Goal: Use online tool/utility: Utilize a website feature to perform a specific function

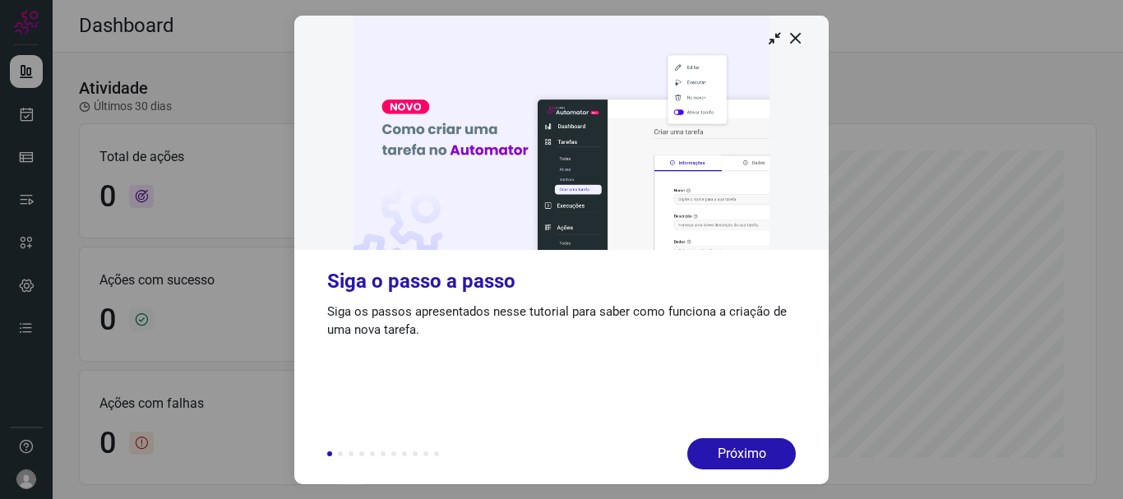
click at [794, 37] on icon at bounding box center [796, 38] width 16 height 16
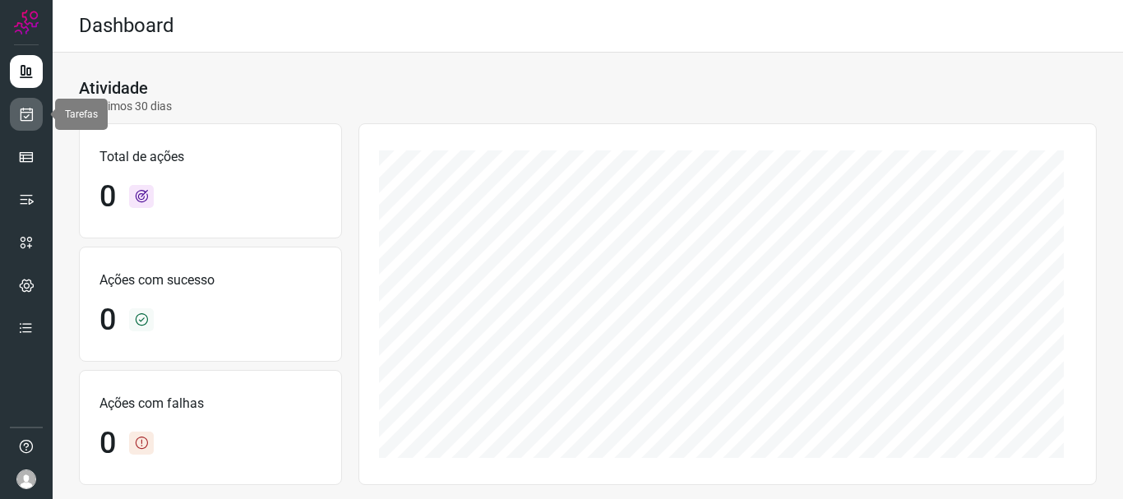
click at [27, 120] on icon at bounding box center [26, 114] width 17 height 16
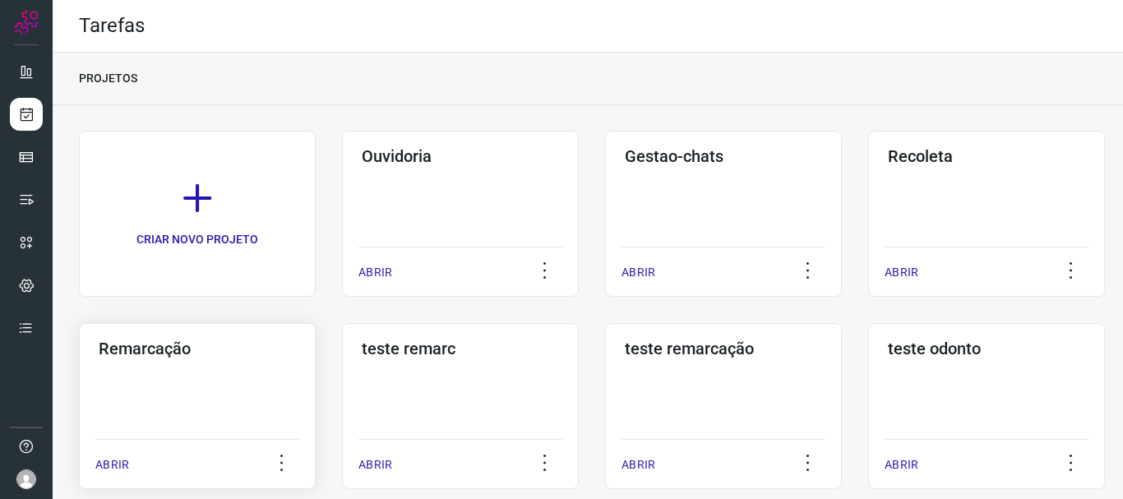
click at [342, 358] on div "Remarcação ABRIR" at bounding box center [460, 406] width 237 height 166
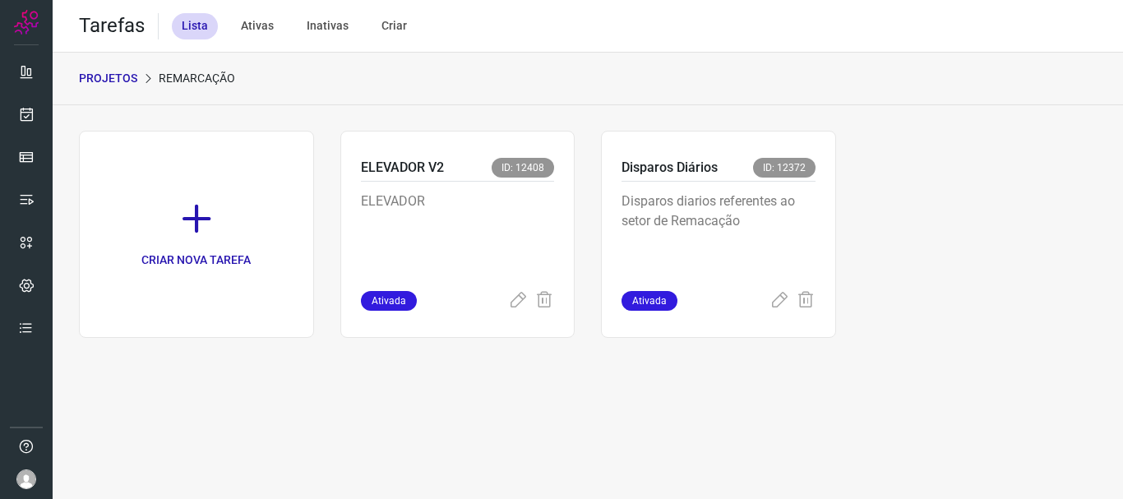
click at [784, 219] on p "Disparos diarios referentes ao setor de Remacação" at bounding box center [719, 233] width 194 height 82
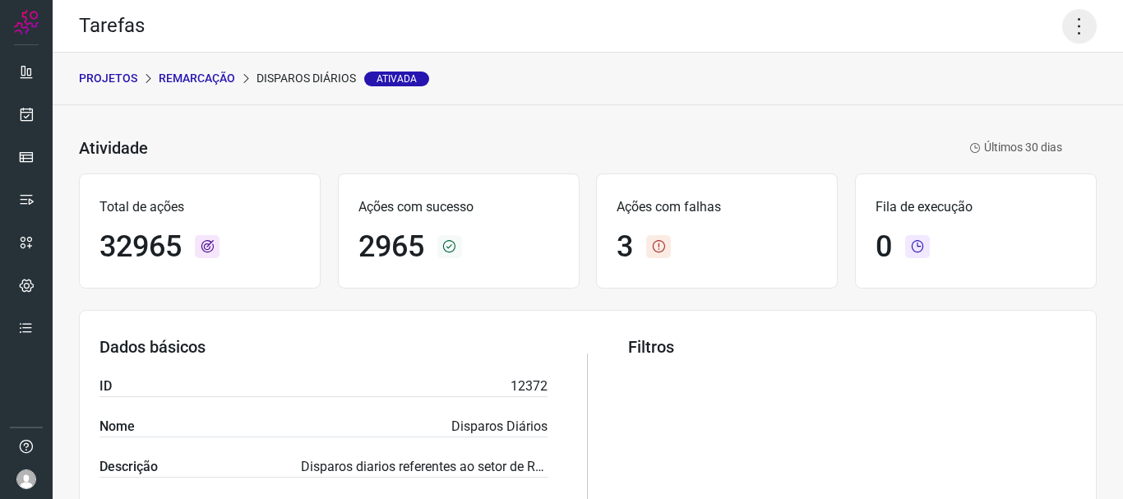
click at [1062, 35] on icon at bounding box center [1079, 26] width 35 height 35
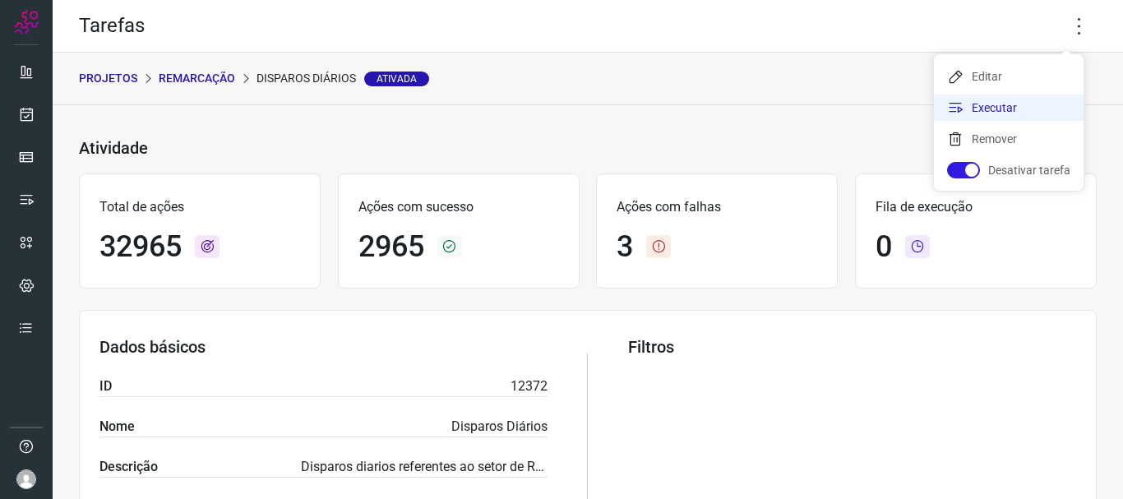
click at [1035, 113] on li "Executar" at bounding box center [1009, 108] width 150 height 26
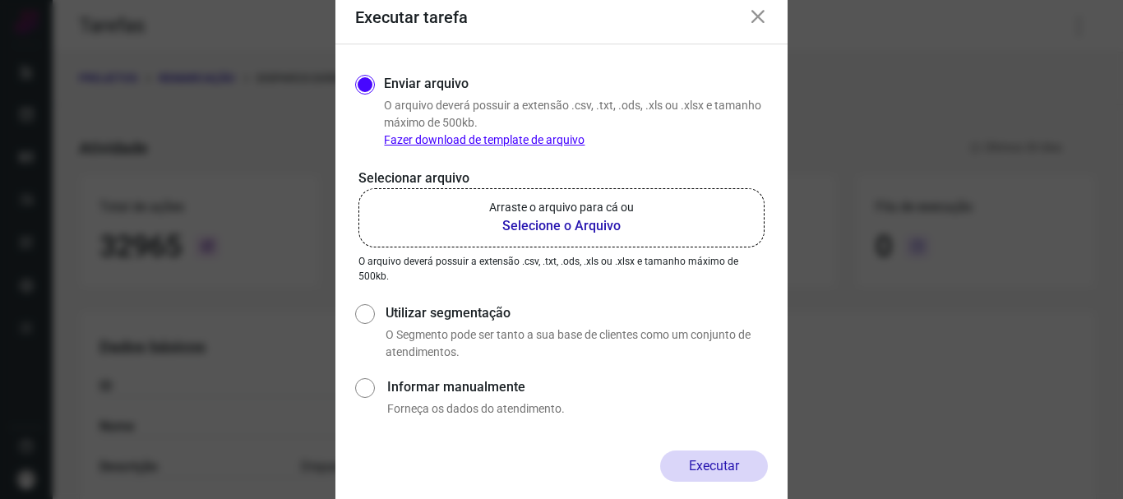
click at [512, 223] on b "Selecione o Arquivo" at bounding box center [561, 226] width 145 height 20
click at [0, 0] on input "Arraste o arquivo para cá ou Selecione o Arquivo" at bounding box center [0, 0] width 0 height 0
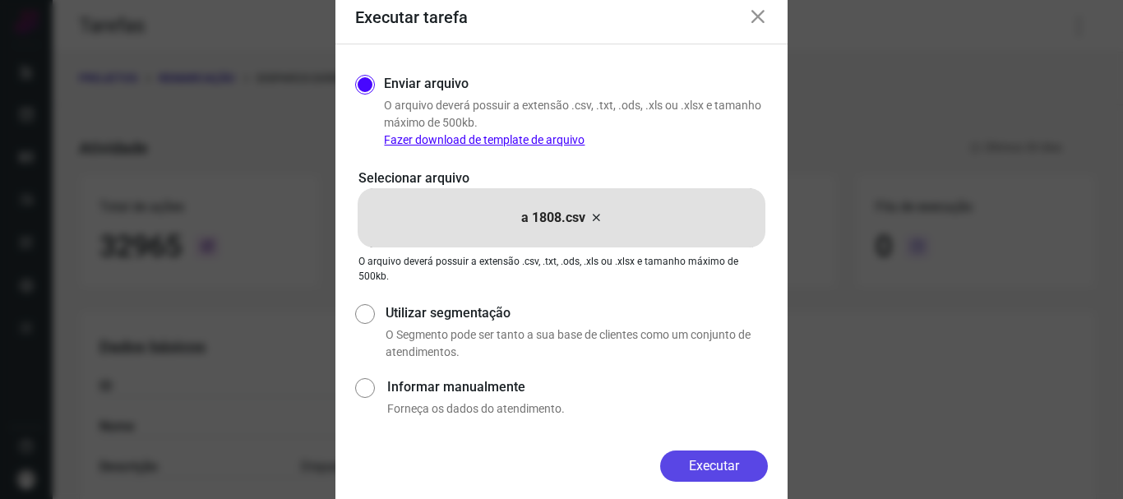
click at [719, 459] on button "Executar" at bounding box center [714, 466] width 108 height 31
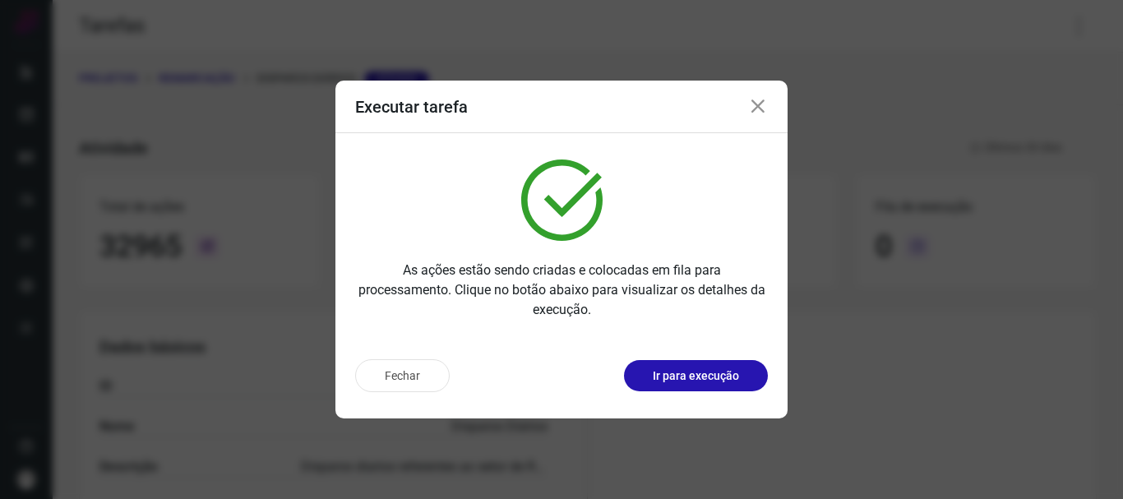
click at [713, 382] on p "Ir para execução" at bounding box center [696, 376] width 86 height 17
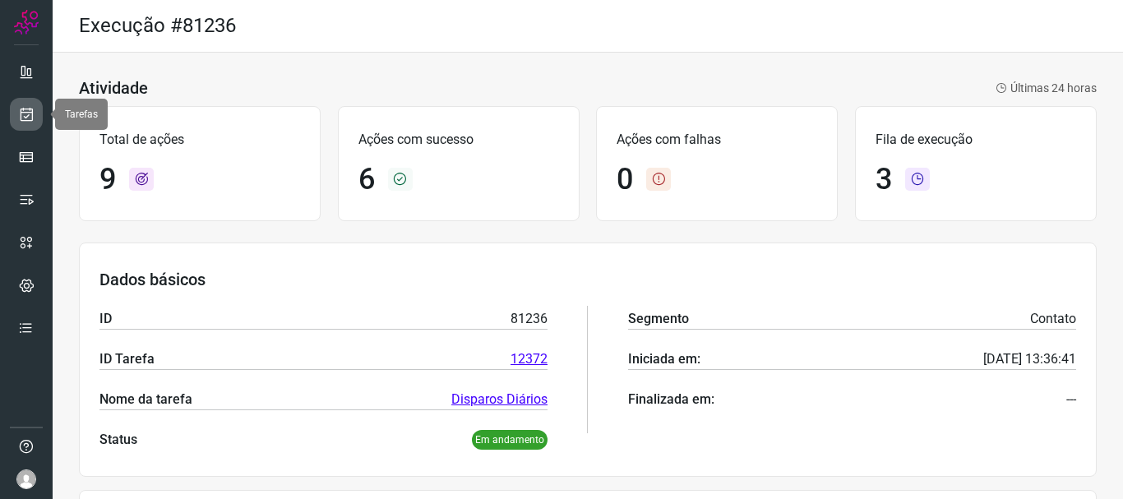
click at [35, 121] on link at bounding box center [26, 114] width 33 height 33
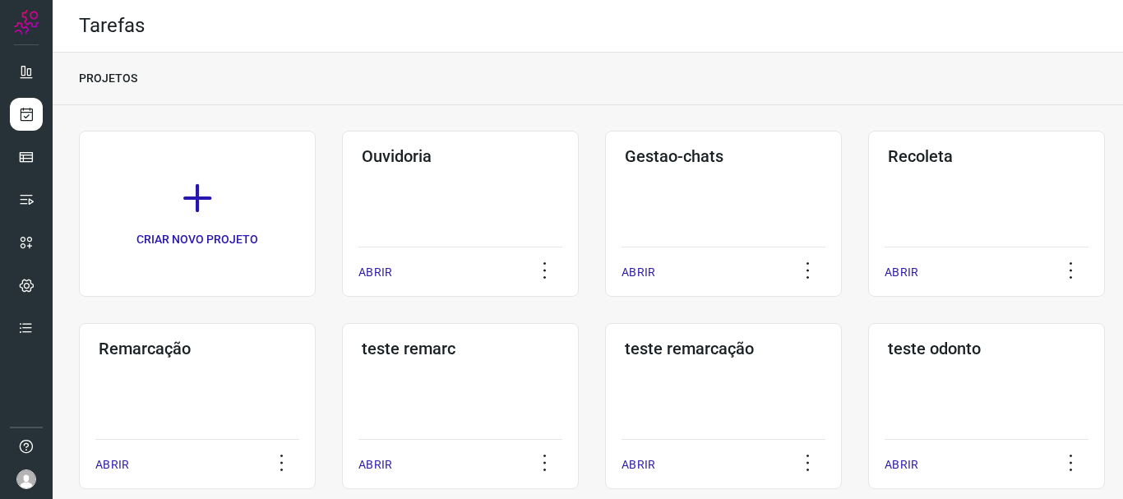
click at [342, 393] on div "Remarcação ABRIR" at bounding box center [460, 406] width 237 height 166
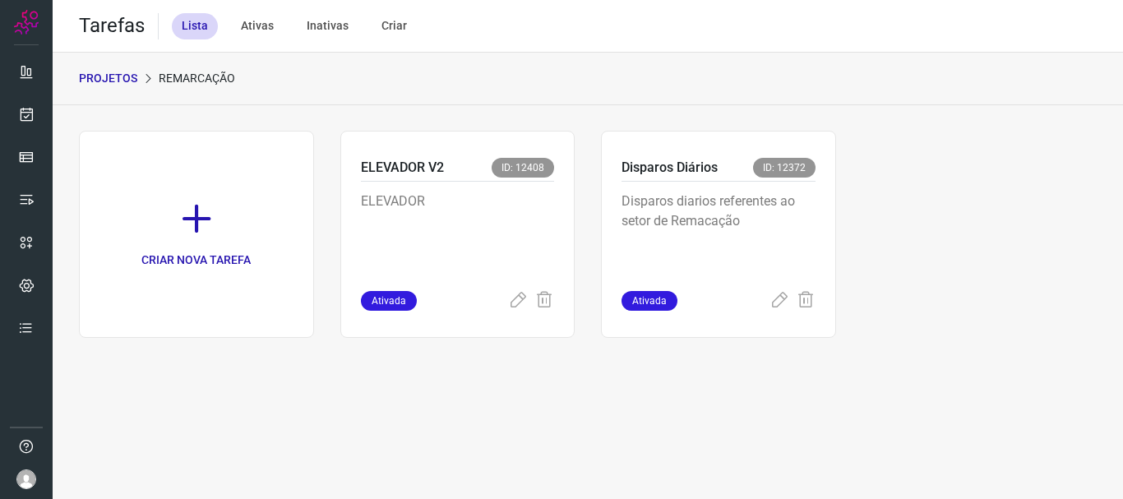
click at [775, 223] on p "Disparos diarios referentes ao setor de Remacação" at bounding box center [719, 233] width 194 height 82
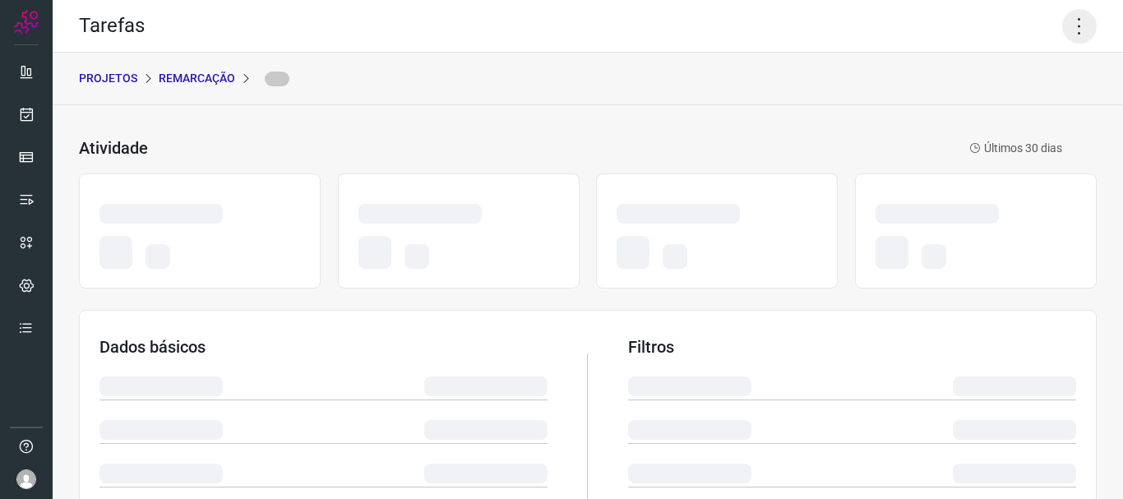
click at [1064, 15] on icon at bounding box center [1079, 26] width 35 height 35
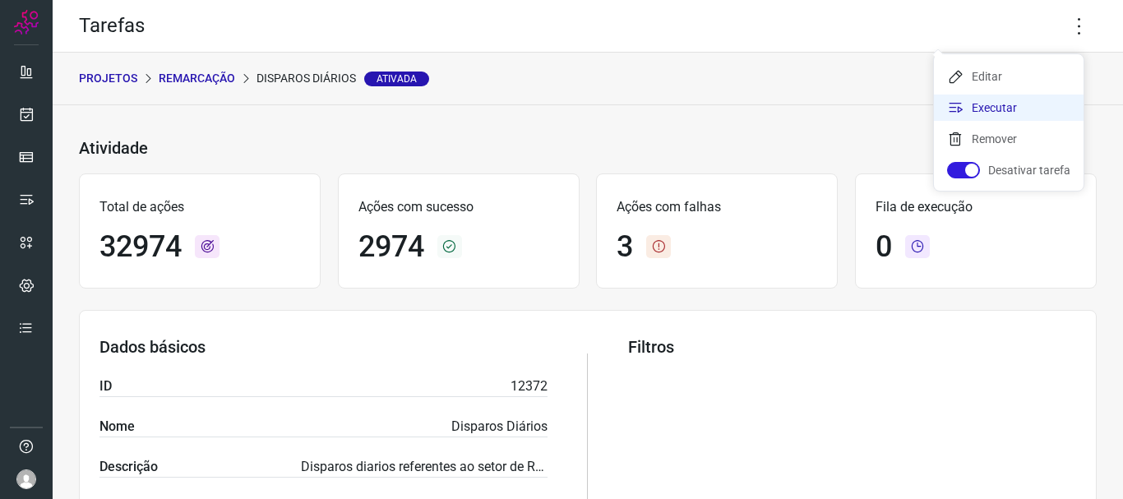
click at [1003, 104] on li "Executar" at bounding box center [1009, 108] width 150 height 26
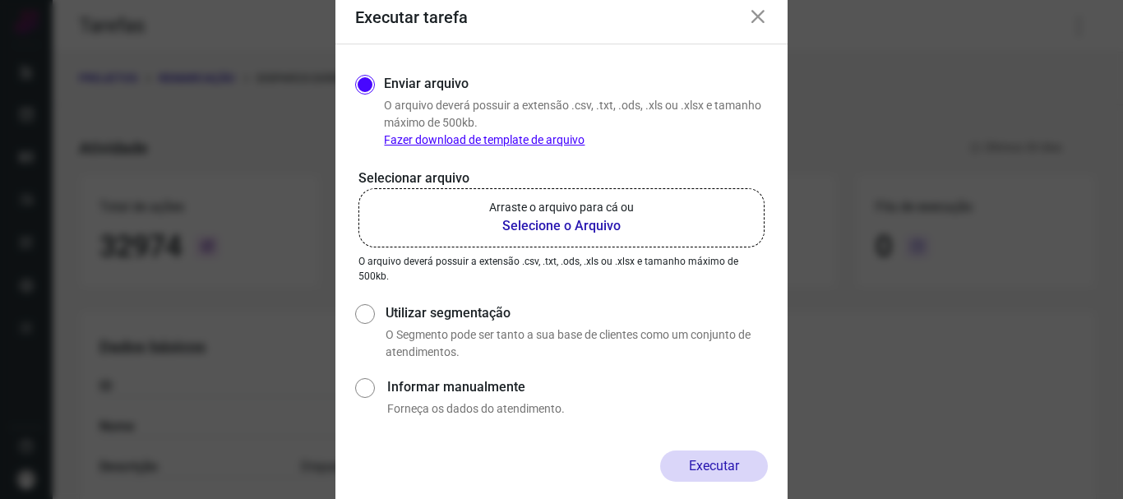
click at [549, 245] on label "Arraste o arquivo para cá ou Selecione o Arquivo" at bounding box center [561, 217] width 406 height 59
click at [0, 0] on input "Arraste o arquivo para cá ou Selecione o Arquivo" at bounding box center [0, 0] width 0 height 0
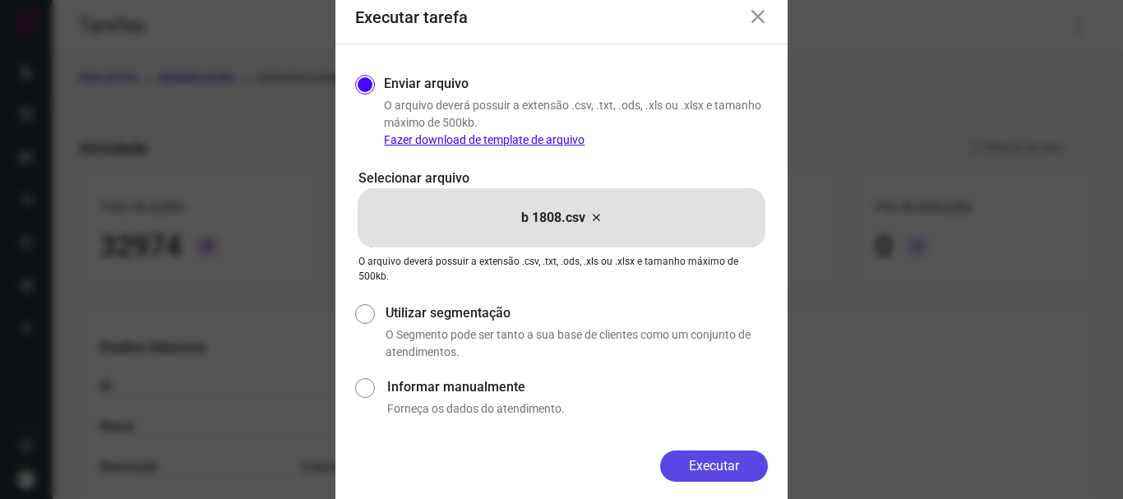
click at [705, 460] on button "Executar" at bounding box center [714, 466] width 108 height 31
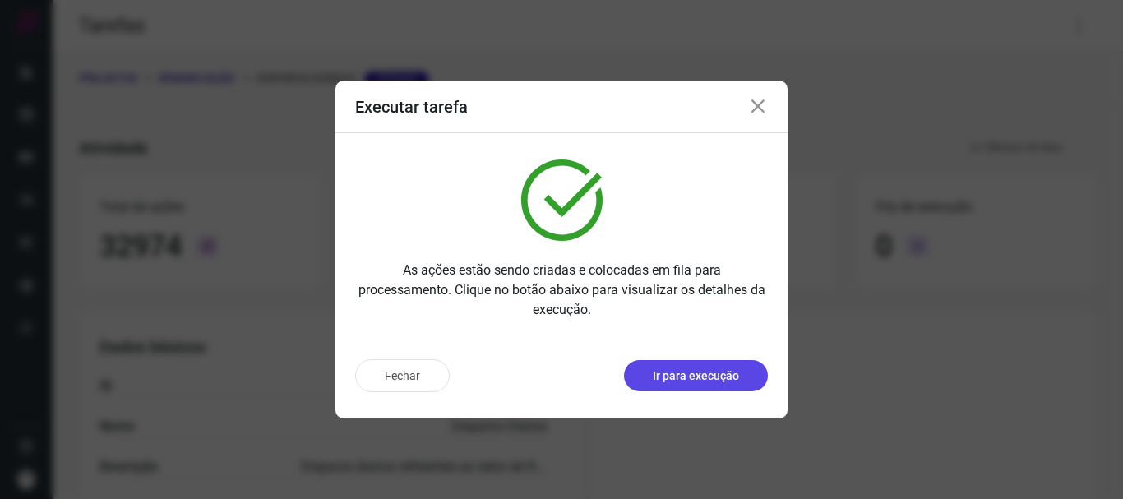
click at [723, 380] on p "Ir para execução" at bounding box center [696, 376] width 86 height 17
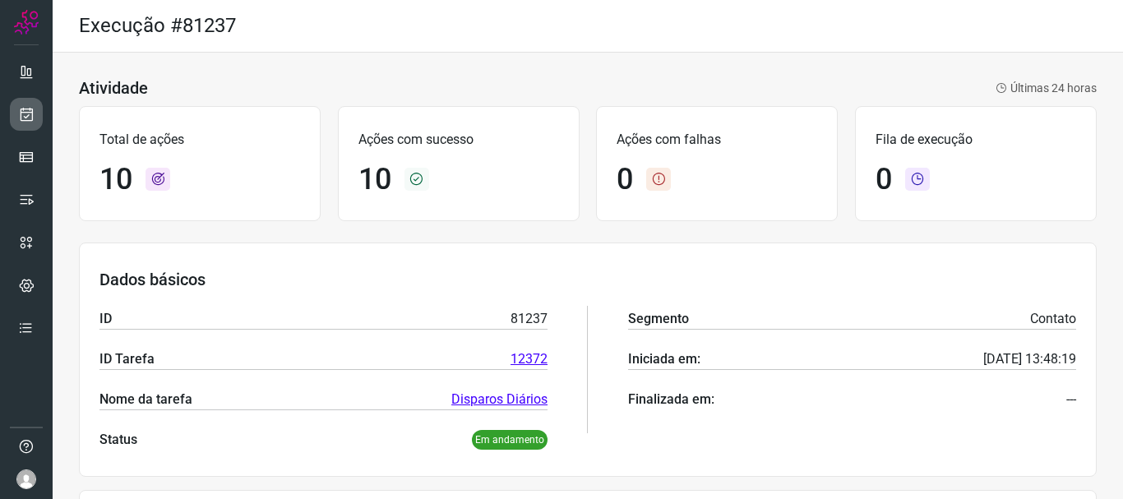
click at [20, 113] on icon at bounding box center [26, 114] width 17 height 16
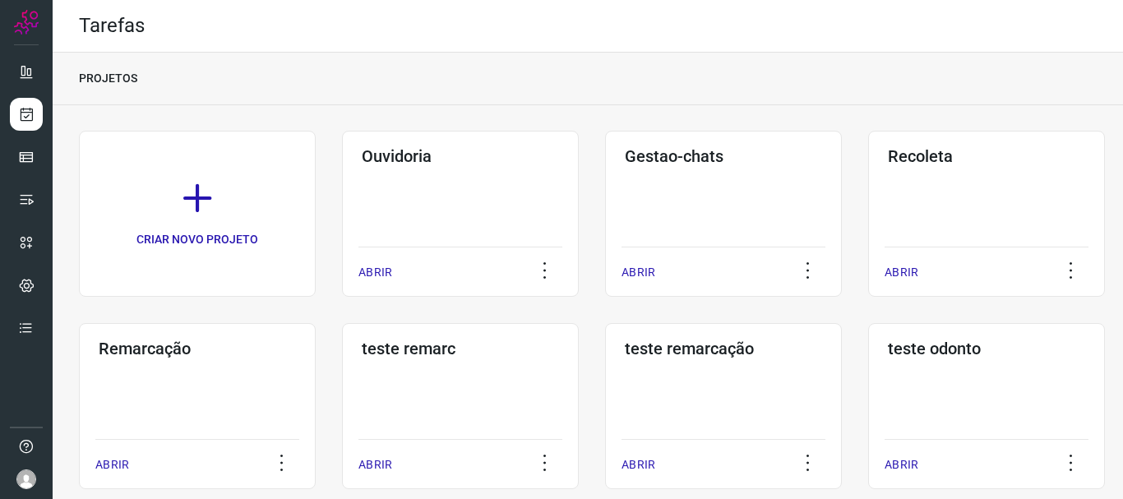
click at [342, 381] on div "Remarcação ABRIR" at bounding box center [460, 406] width 237 height 166
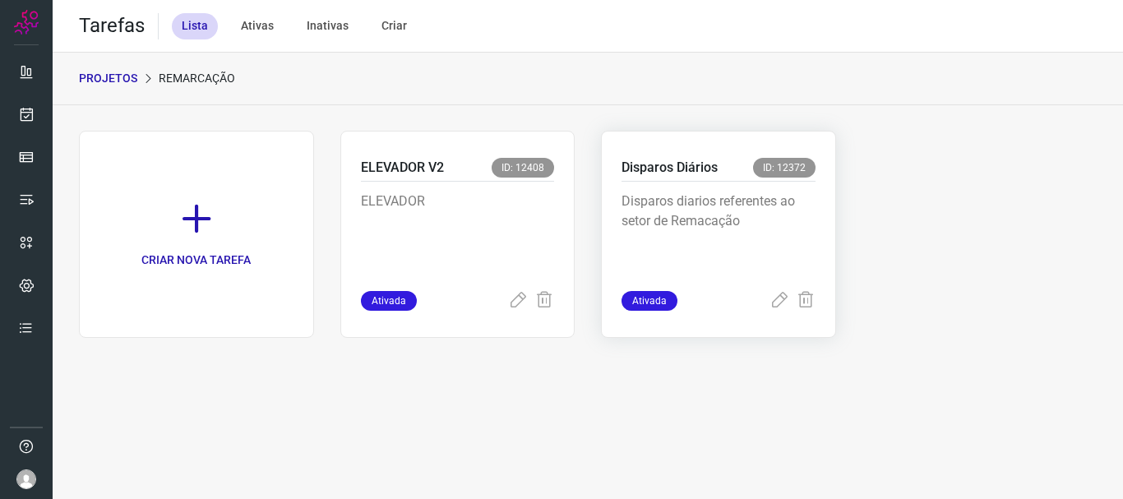
click at [772, 265] on p "Disparos diarios referentes ao setor de Remacação" at bounding box center [719, 233] width 194 height 82
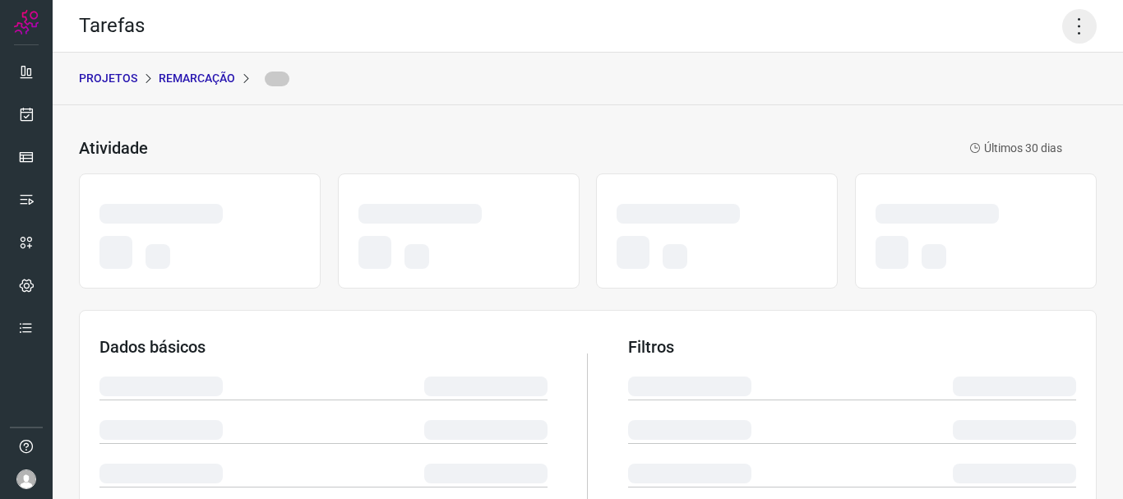
click at [1068, 26] on icon at bounding box center [1079, 26] width 35 height 35
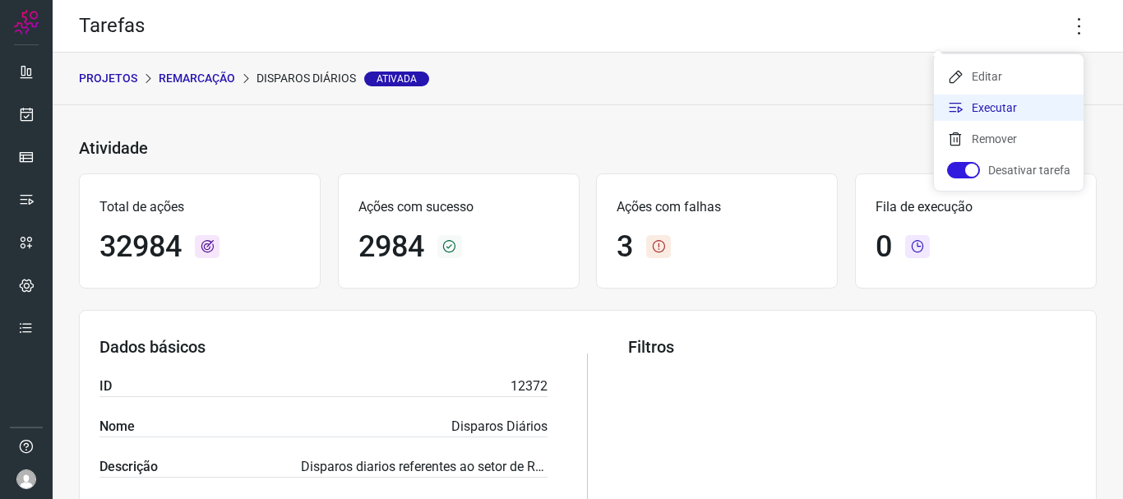
click at [1031, 98] on li "Executar" at bounding box center [1009, 108] width 150 height 26
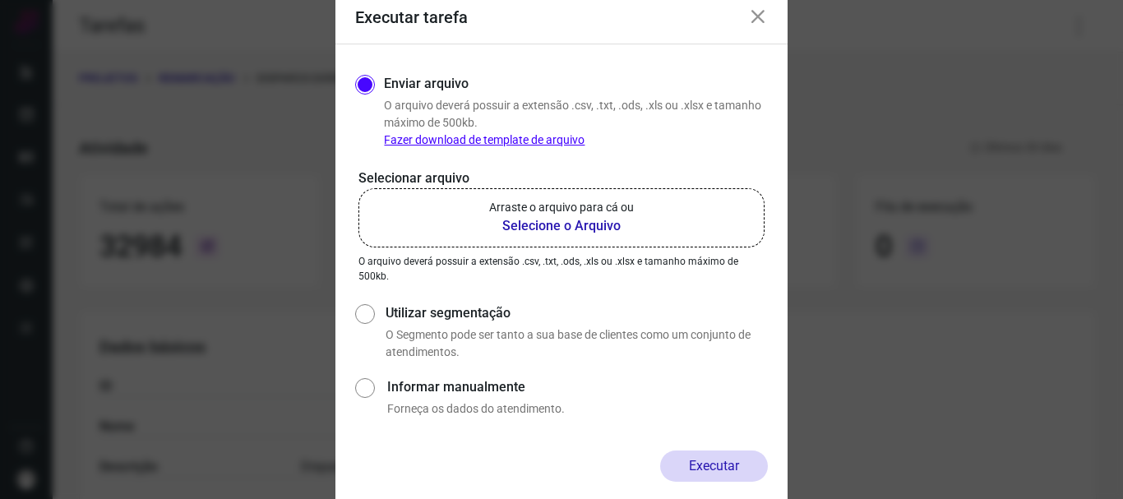
click at [616, 221] on b "Selecione o Arquivo" at bounding box center [561, 226] width 145 height 20
click at [0, 0] on input "Arraste o arquivo para cá ou Selecione o Arquivo" at bounding box center [0, 0] width 0 height 0
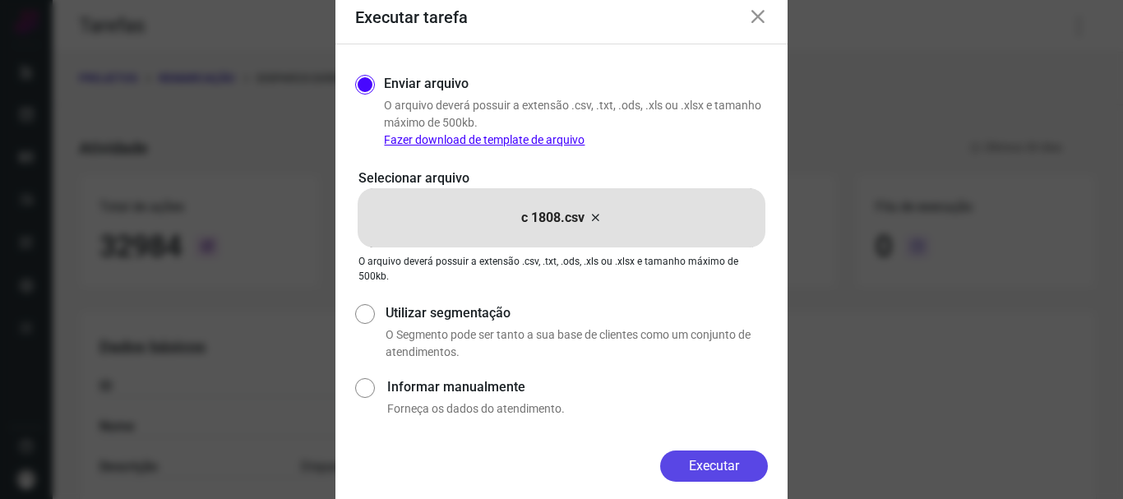
click at [691, 470] on button "Executar" at bounding box center [714, 466] width 108 height 31
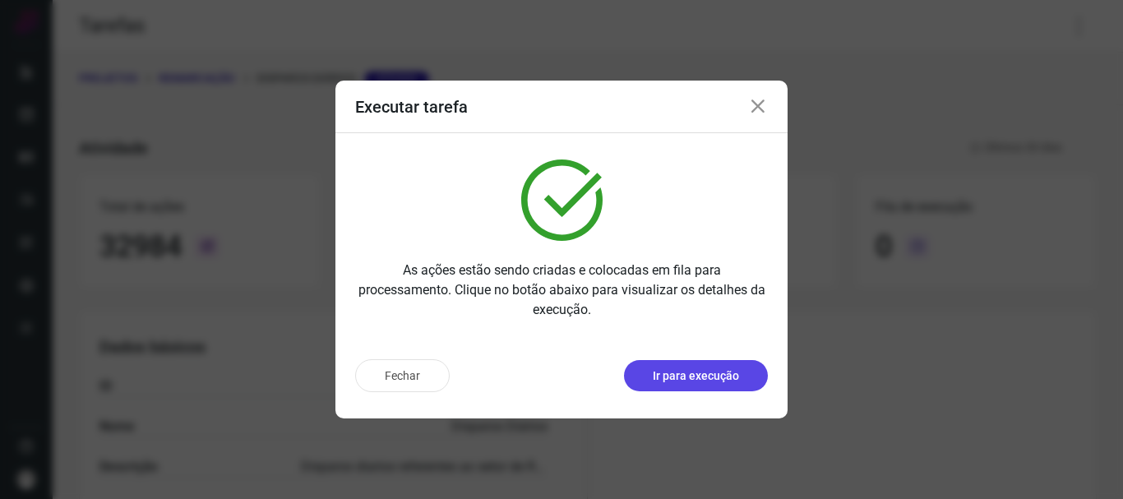
click at [715, 376] on p "Ir para execução" at bounding box center [696, 376] width 86 height 17
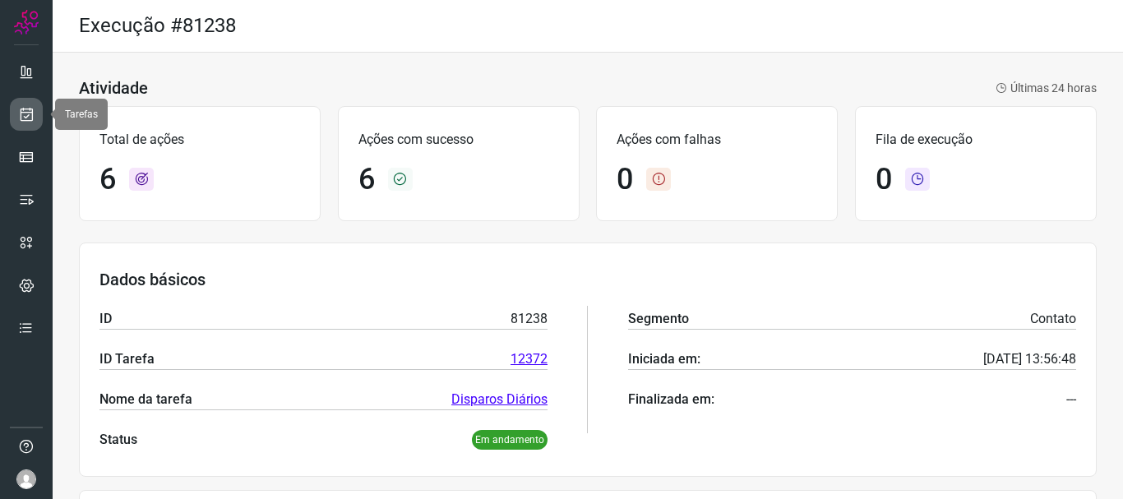
click at [13, 118] on link at bounding box center [26, 114] width 33 height 33
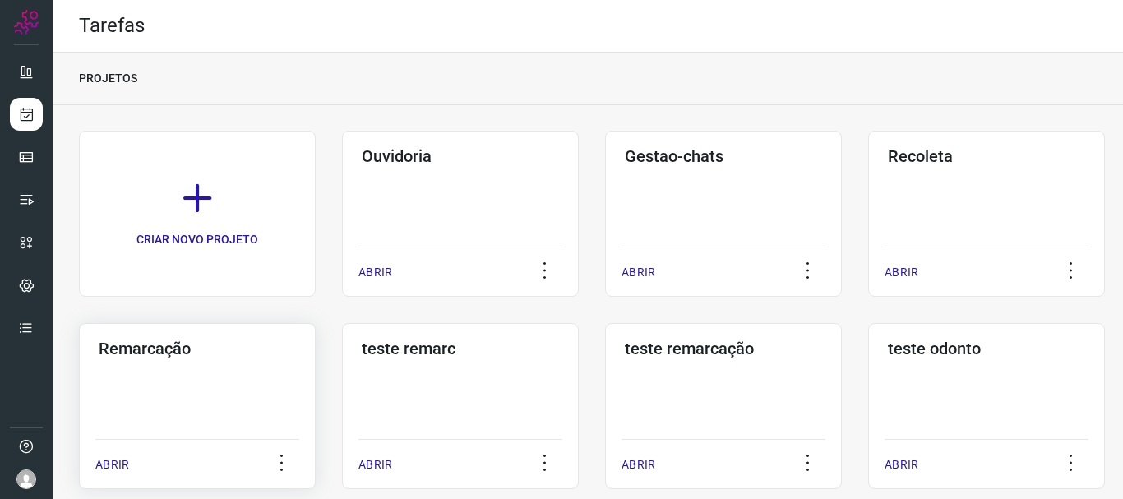
click at [342, 361] on div "Remarcação ABRIR" at bounding box center [460, 406] width 237 height 166
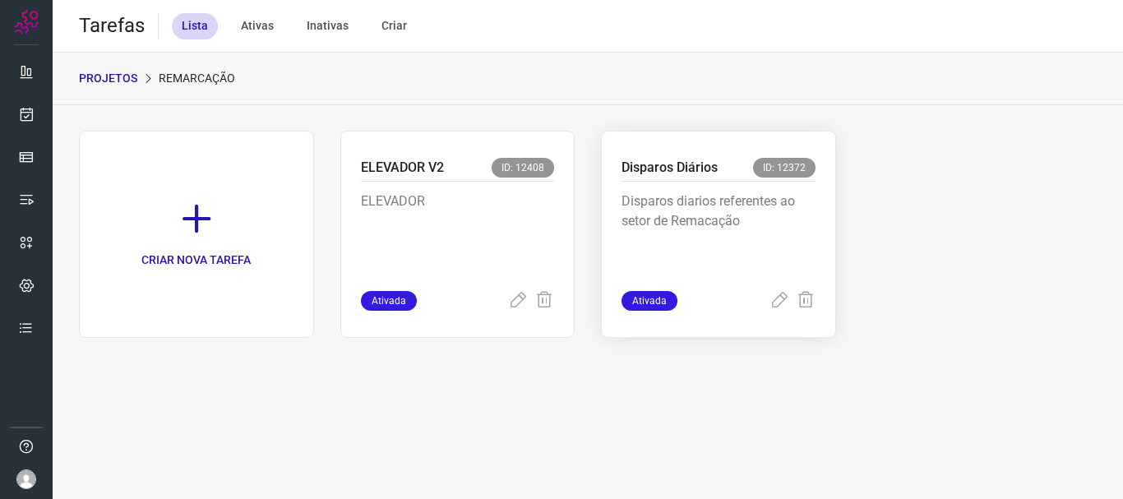
click at [807, 245] on p "Disparos diarios referentes ao setor de Remacação" at bounding box center [719, 233] width 194 height 82
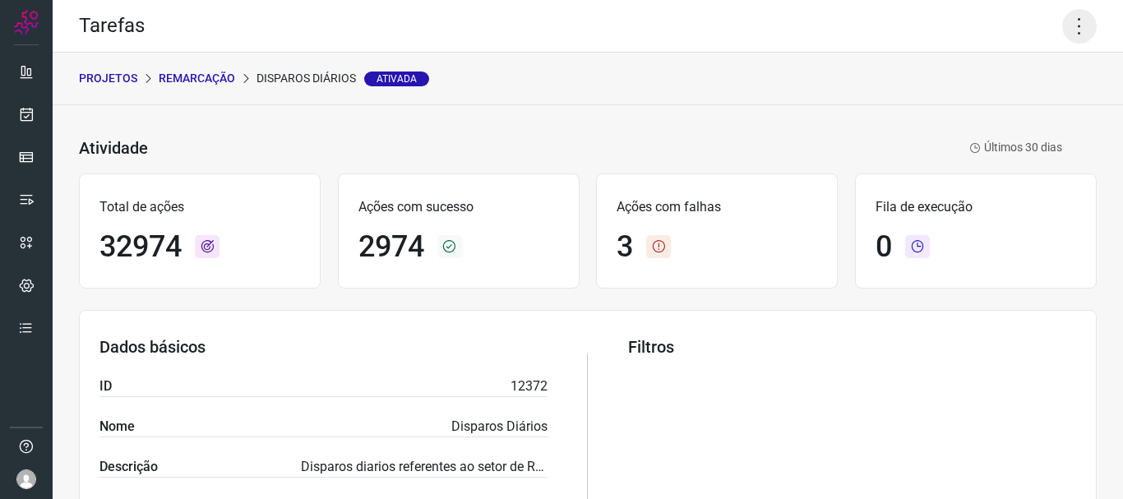
click at [1064, 17] on icon at bounding box center [1079, 26] width 35 height 35
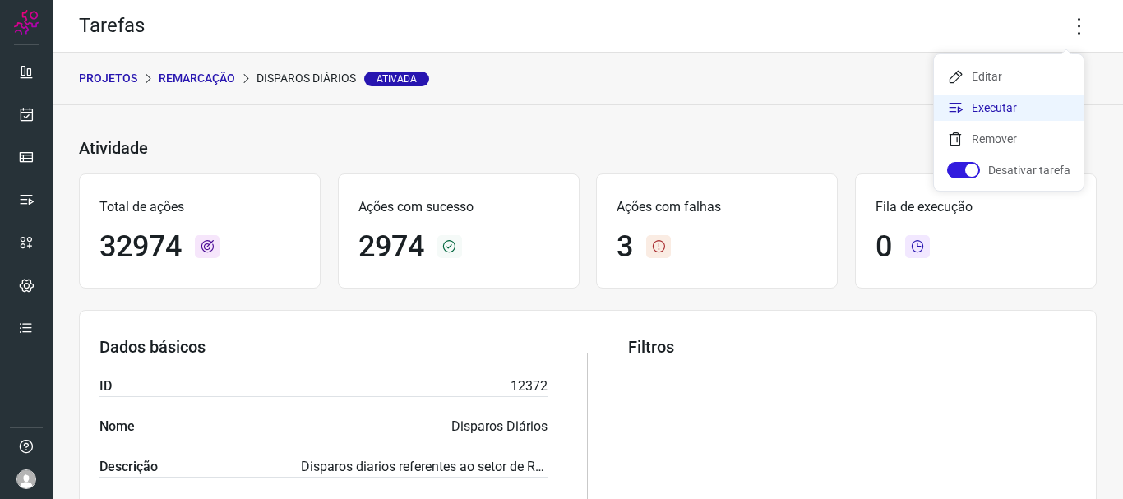
click at [1011, 110] on li "Executar" at bounding box center [1009, 108] width 150 height 26
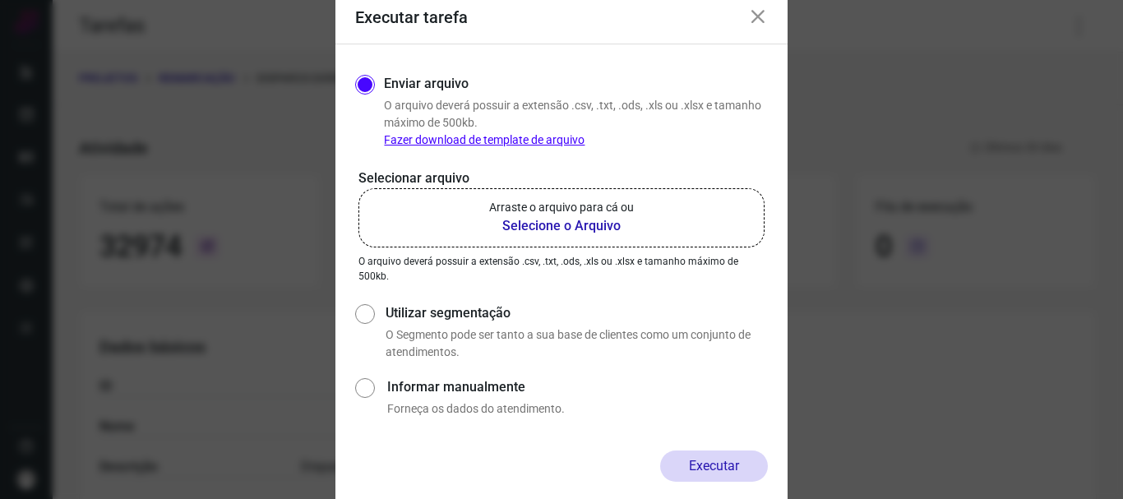
click at [512, 235] on b "Selecione o Arquivo" at bounding box center [561, 226] width 145 height 20
click at [0, 0] on input "Arraste o arquivo para cá ou Selecione o Arquivo" at bounding box center [0, 0] width 0 height 0
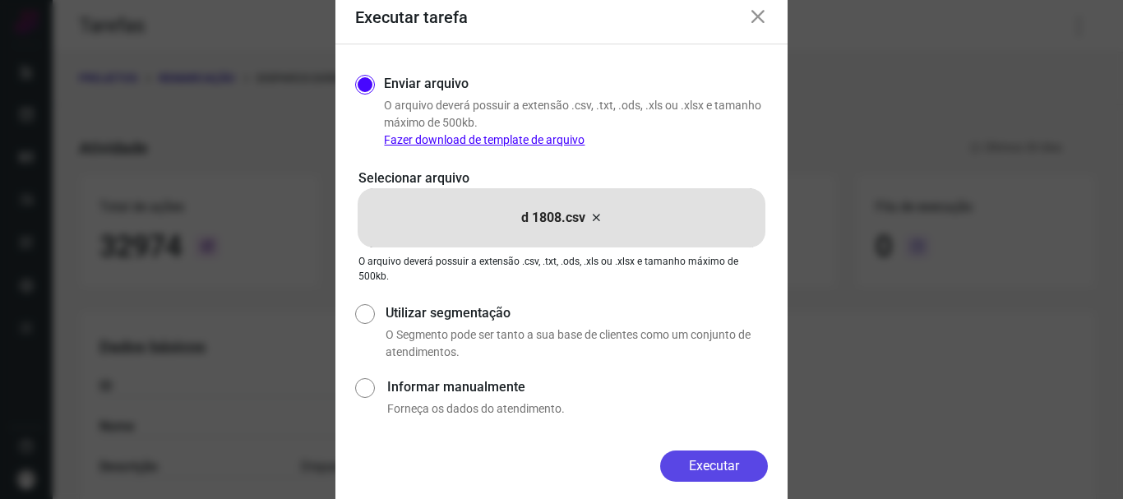
click at [713, 476] on button "Executar" at bounding box center [714, 466] width 108 height 31
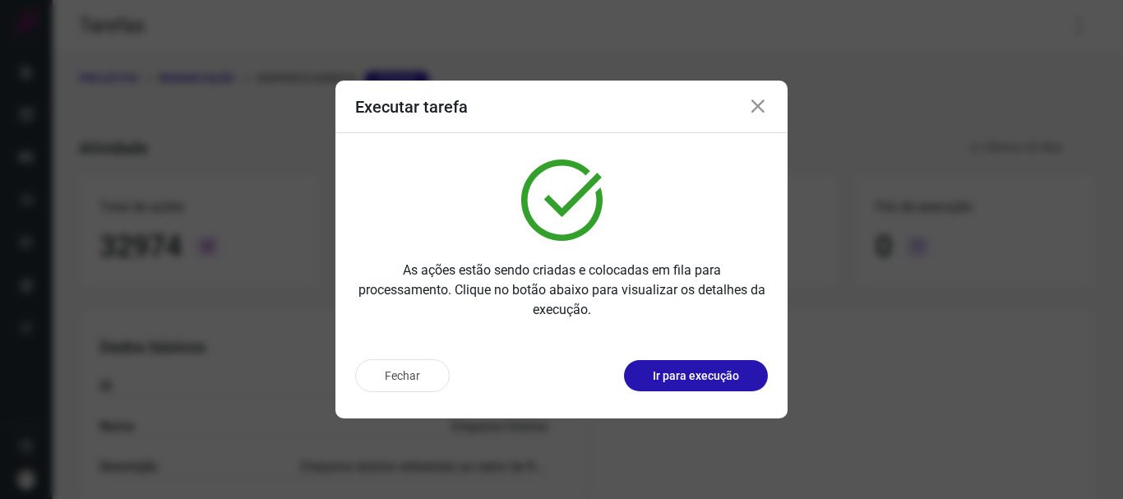
drag, startPoint x: 705, startPoint y: 389, endPoint x: 712, endPoint y: 402, distance: 14.7
click at [708, 390] on button "Ir para execução" at bounding box center [696, 375] width 144 height 31
